Goal: Download file/media

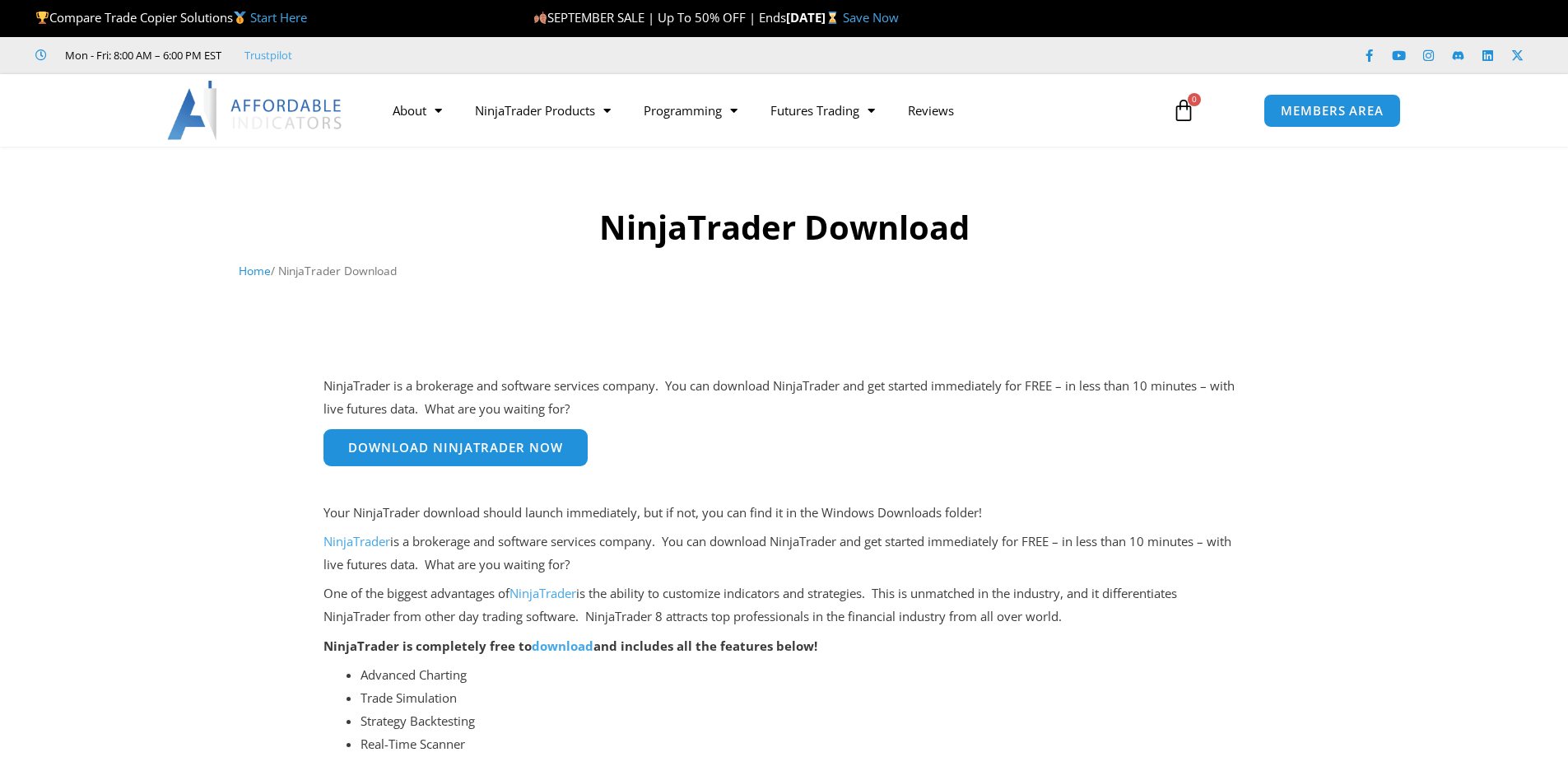
click at [517, 465] on link "Download NinjaTrader Now" at bounding box center [455, 448] width 264 height 37
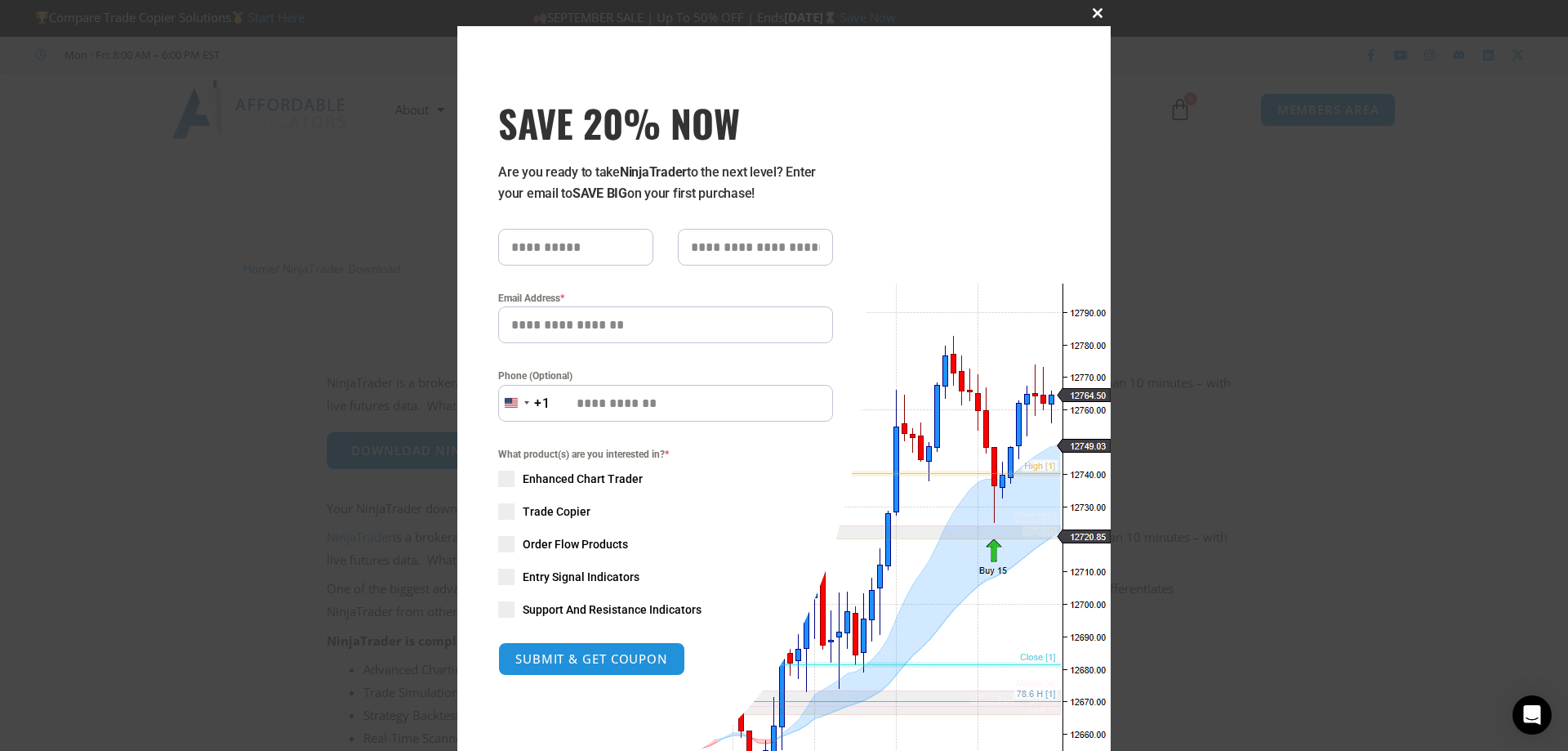
click at [1085, 9] on span "SAVE 20% NOW popup" at bounding box center [1097, 13] width 26 height 10
